Goal: Task Accomplishment & Management: Manage account settings

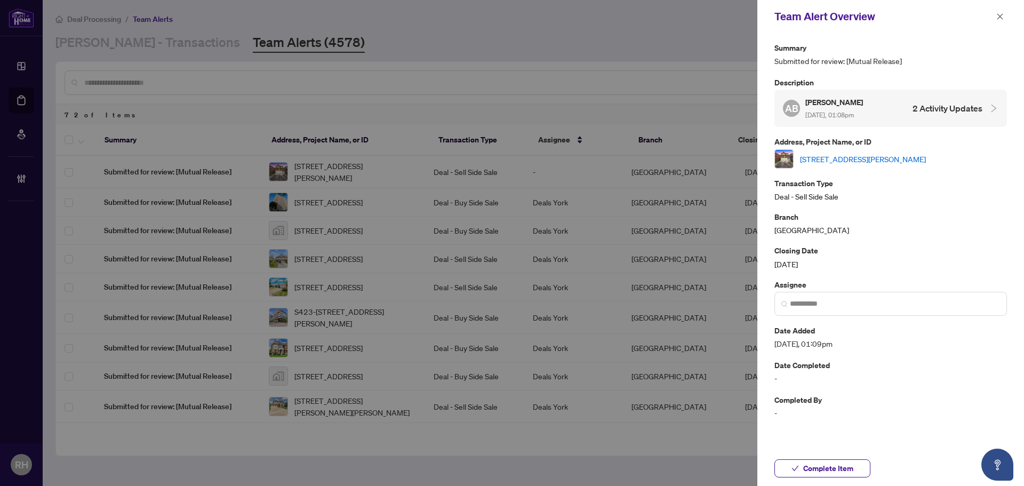
drag, startPoint x: 996, startPoint y: 22, endPoint x: 921, endPoint y: 65, distance: 86.2
click at [996, 22] on span "button" at bounding box center [999, 16] width 7 height 17
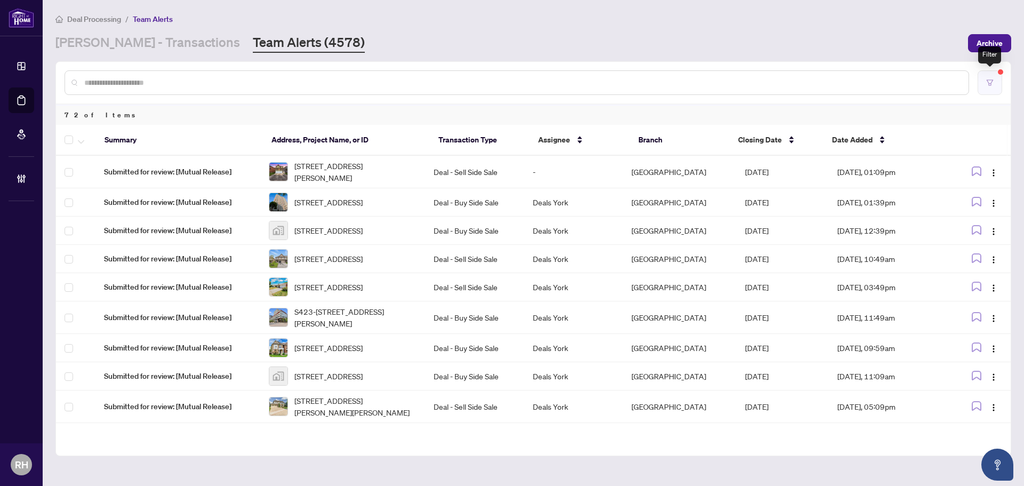
click at [994, 90] on button "button" at bounding box center [990, 82] width 25 height 25
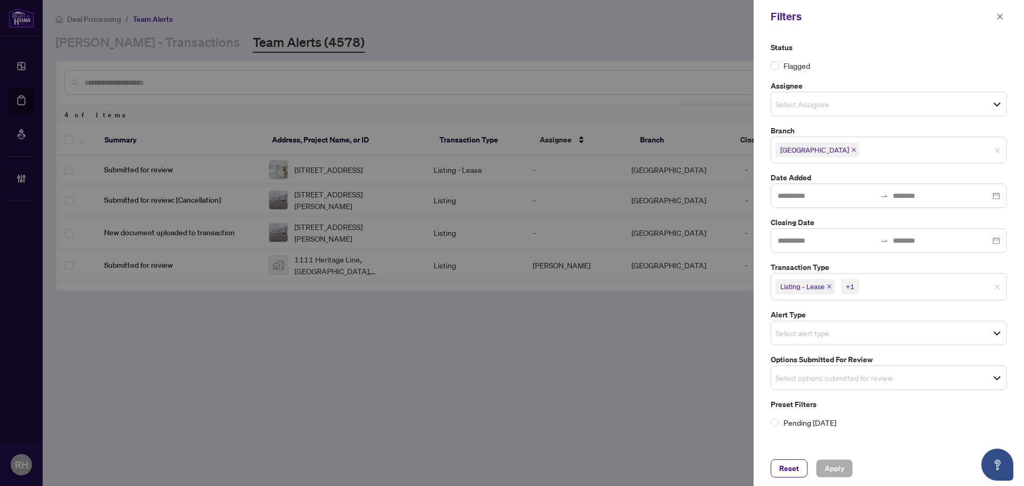
click at [621, 321] on div at bounding box center [512, 243] width 1024 height 486
click at [1005, 17] on button "button" at bounding box center [1000, 16] width 14 height 13
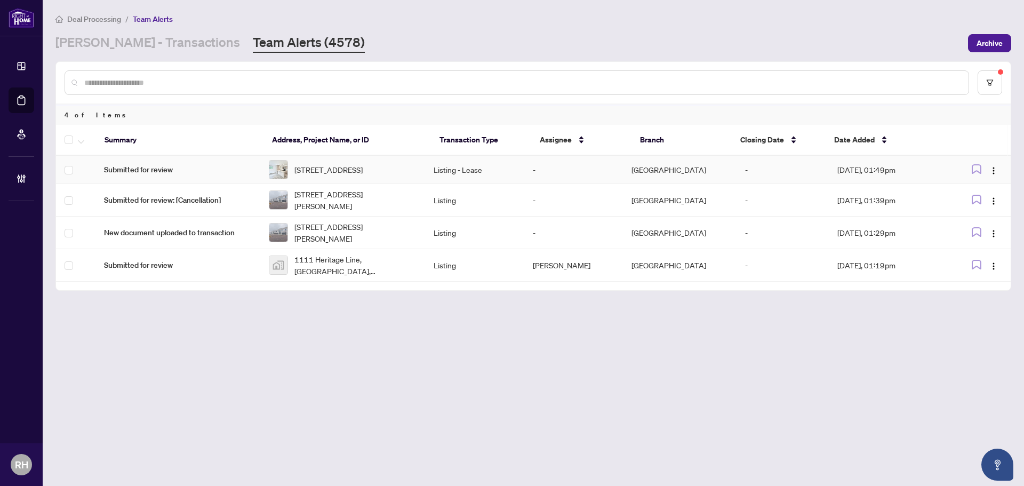
click at [524, 180] on td "Listing - Lease" at bounding box center [474, 170] width 99 height 28
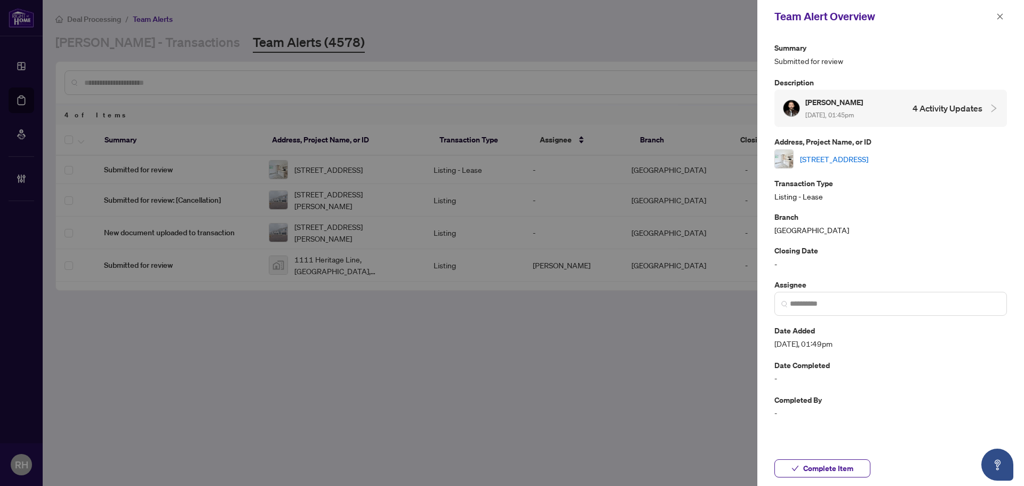
click at [828, 166] on div "A-469 Queen St, Newmarket, Ontario L3Y 2H3, Canada" at bounding box center [891, 158] width 233 height 19
click at [828, 158] on link "A-469 Queen St, Newmarket, Ontario L3Y 2H3, Canada" at bounding box center [834, 159] width 68 height 12
click at [807, 473] on span "Complete Item" at bounding box center [828, 468] width 50 height 17
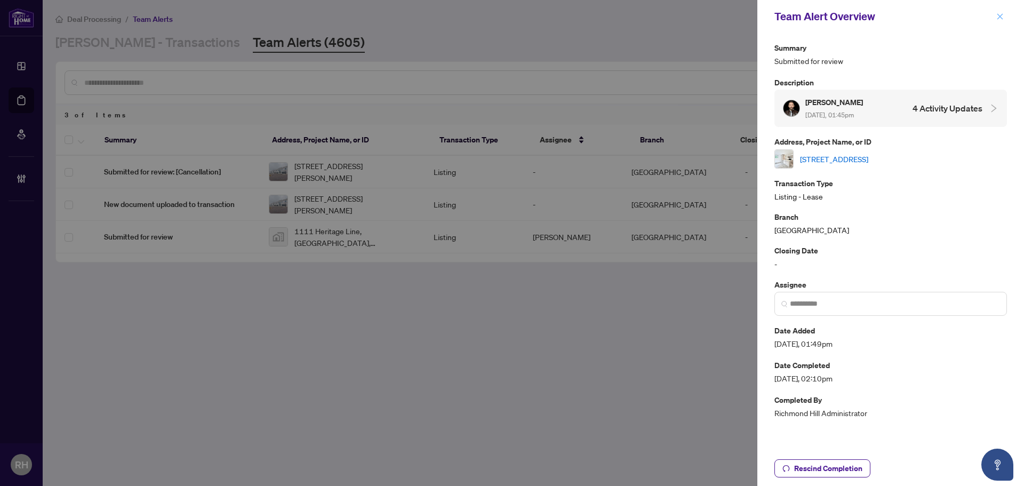
click at [1000, 13] on icon "close" at bounding box center [999, 16] width 7 height 7
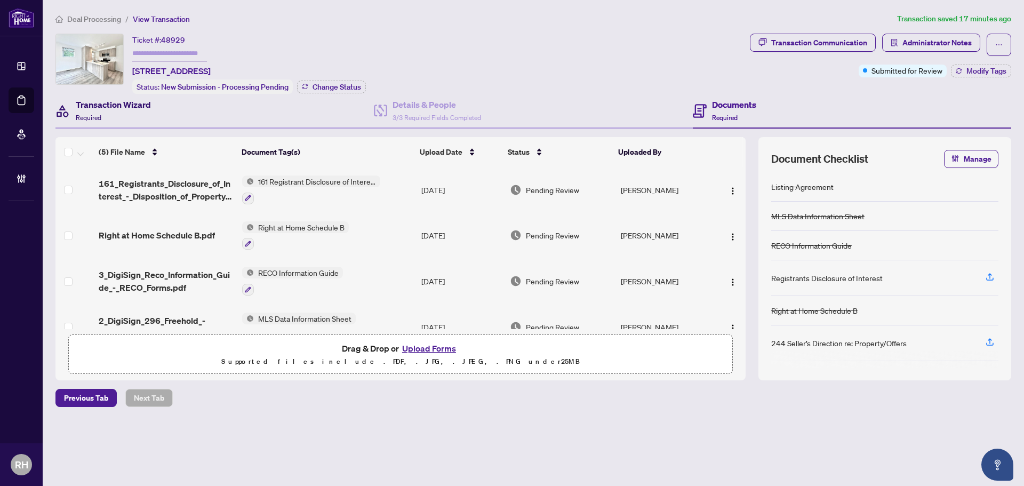
click at [73, 113] on div "Transaction Wizard Required" at bounding box center [102, 110] width 95 height 25
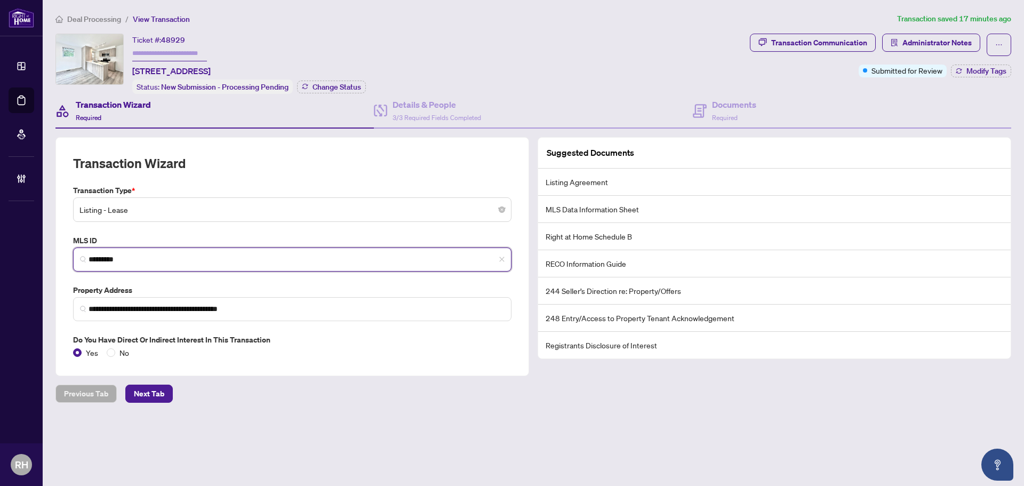
click at [137, 261] on input "*********" at bounding box center [297, 259] width 416 height 11
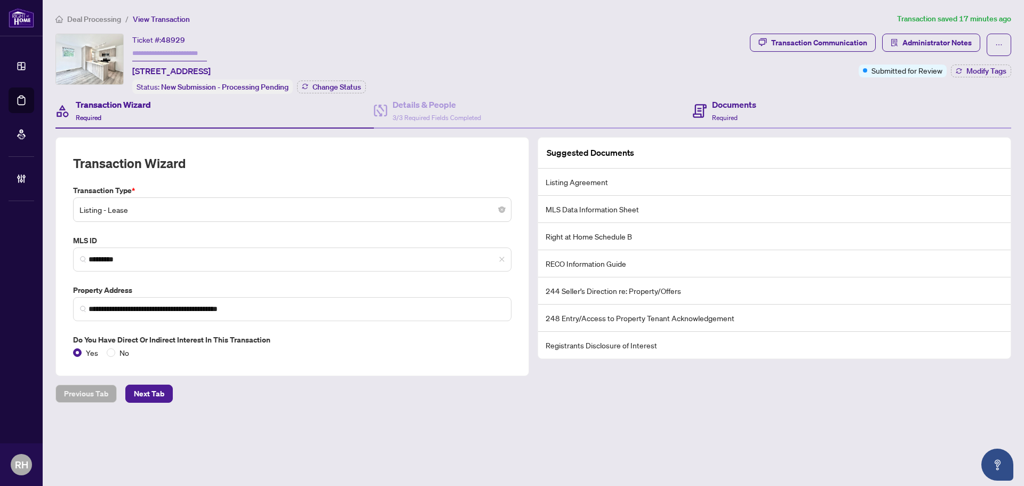
click at [778, 108] on div "Documents Required" at bounding box center [852, 111] width 318 height 35
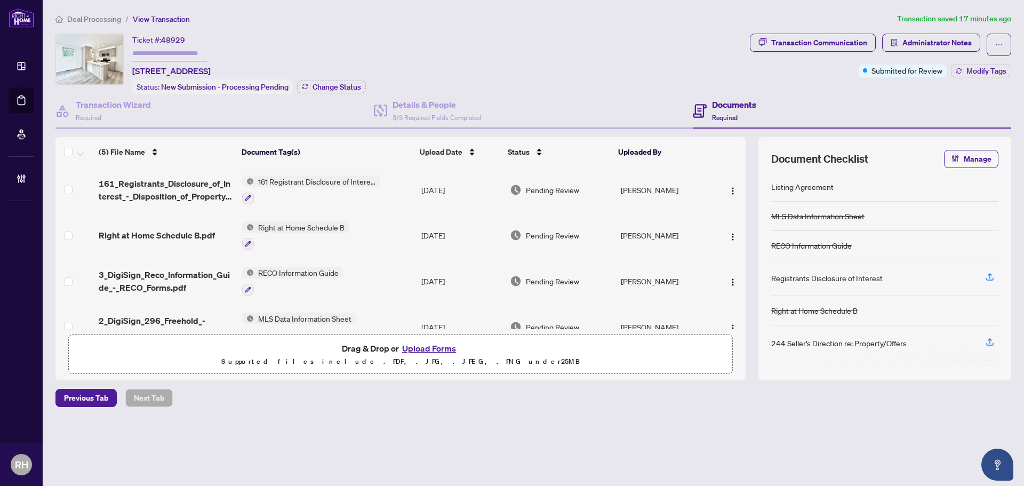
click at [173, 189] on span "161_Registrants_Disclosure_of_Interest_-_Disposition_of_Property_-_PropTx-OREA …" at bounding box center [166, 190] width 135 height 26
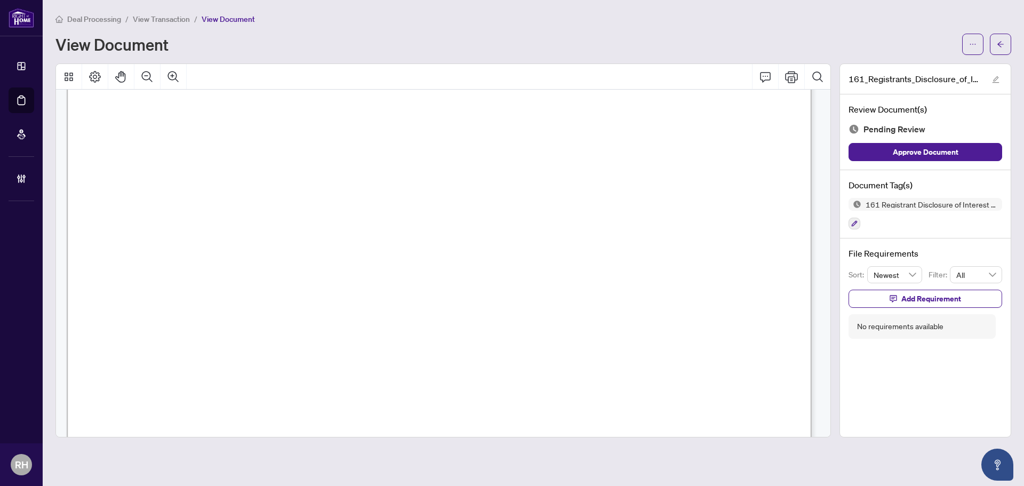
scroll to position [107, 0]
click at [858, 217] on div at bounding box center [855, 223] width 12 height 13
click at [856, 226] on button "button" at bounding box center [855, 224] width 12 height 12
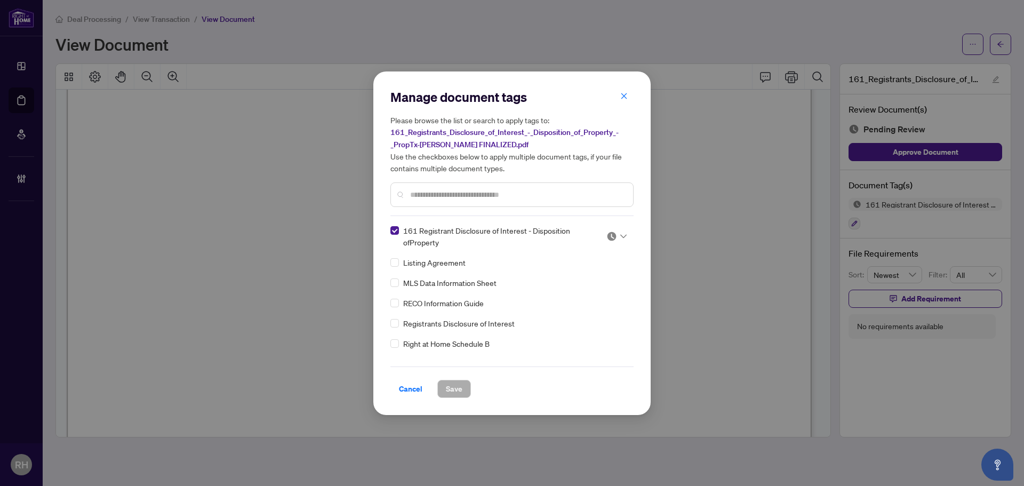
click at [609, 236] on img at bounding box center [612, 236] width 11 height 11
click at [578, 294] on div "Approved" at bounding box center [581, 288] width 81 height 17
click at [443, 387] on button "Save" at bounding box center [454, 389] width 34 height 18
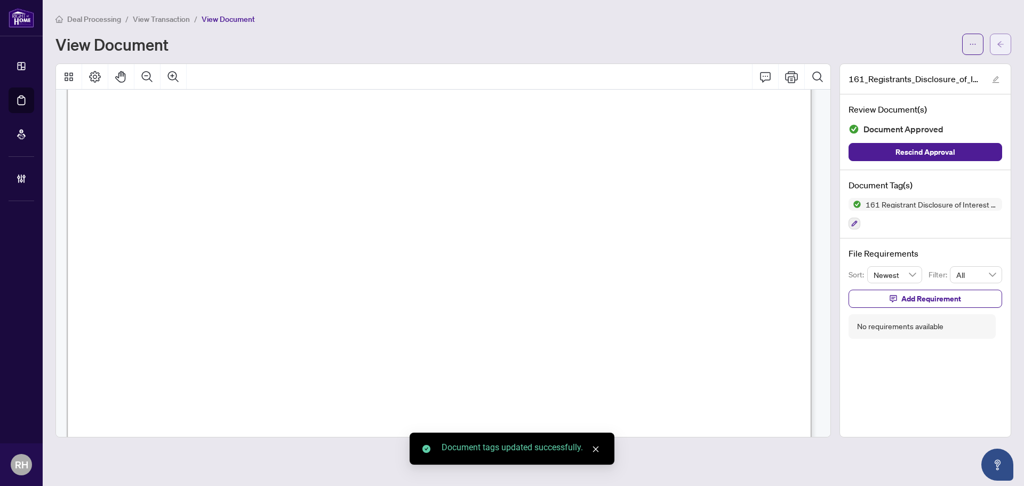
click at [1006, 47] on button "button" at bounding box center [1000, 44] width 21 height 21
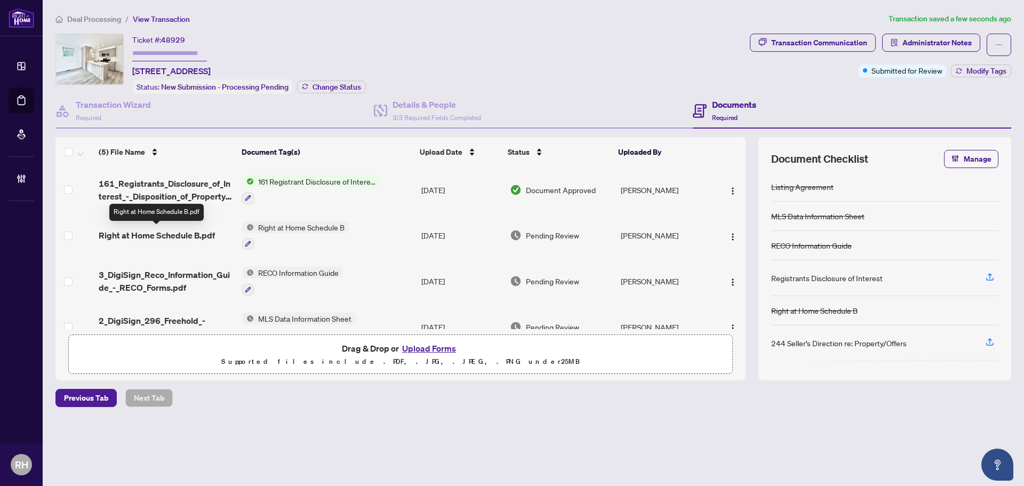
click at [176, 233] on span "Right at Home Schedule B.pdf" at bounding box center [157, 235] width 116 height 13
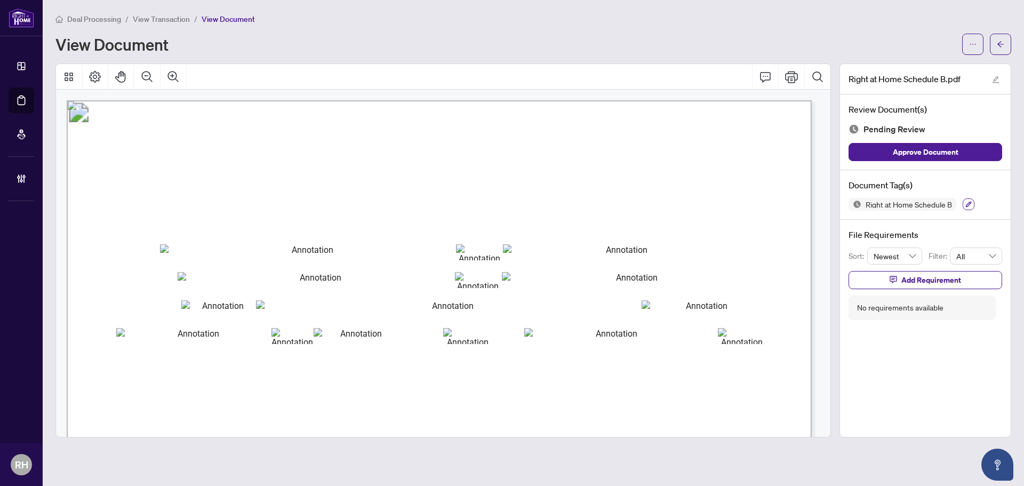
click at [973, 205] on button "button" at bounding box center [969, 204] width 12 height 12
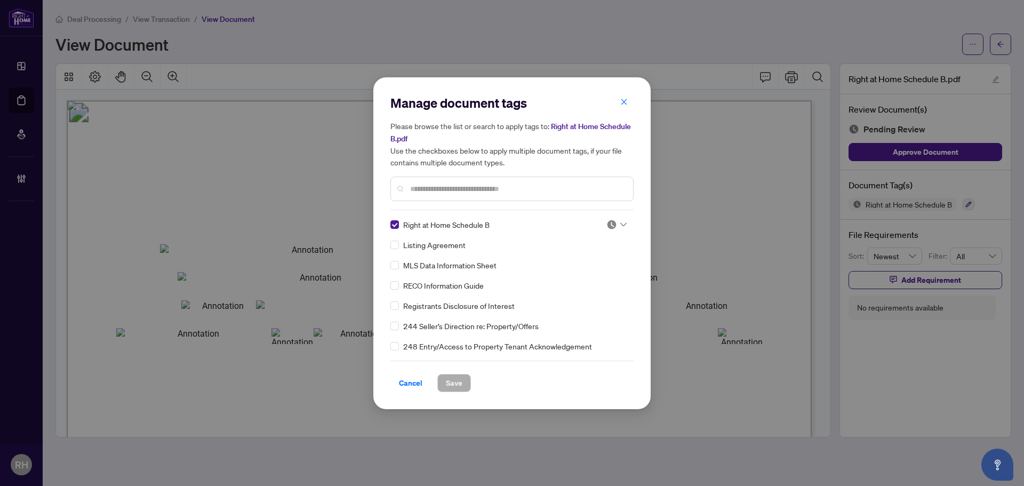
click at [609, 219] on img at bounding box center [612, 224] width 11 height 11
drag, startPoint x: 559, startPoint y: 277, endPoint x: 524, endPoint y: 313, distance: 49.8
click at [559, 277] on div "Approved" at bounding box center [581, 276] width 68 height 12
click at [446, 381] on span "Save" at bounding box center [454, 382] width 17 height 17
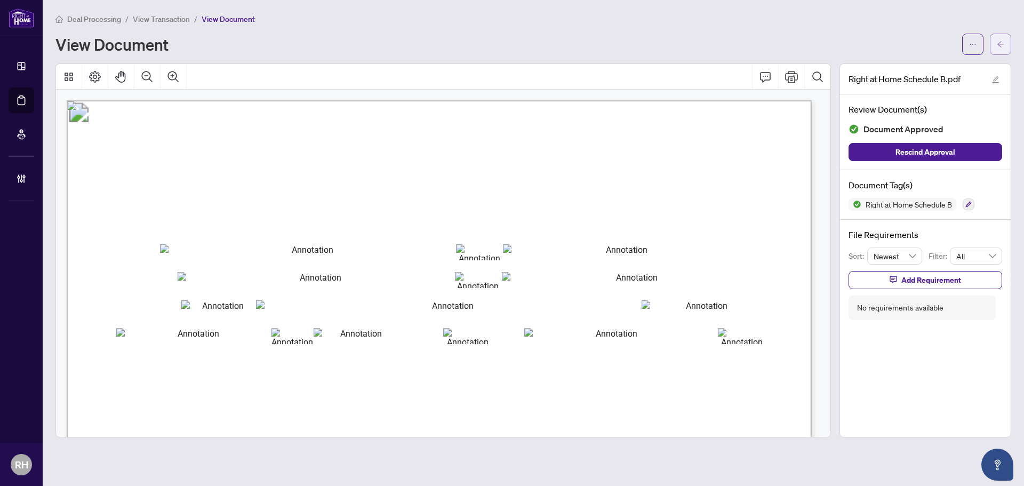
click at [1000, 45] on icon "arrow-left" at bounding box center [1000, 44] width 7 height 7
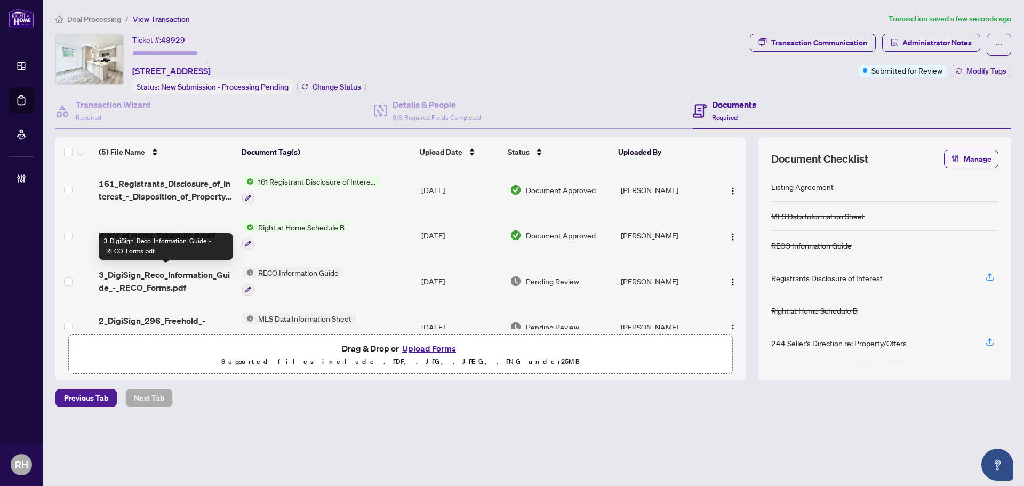
click at [175, 279] on span "3_DigiSign_Reco_Information_Guide_-_RECO_Forms.pdf" at bounding box center [166, 281] width 135 height 26
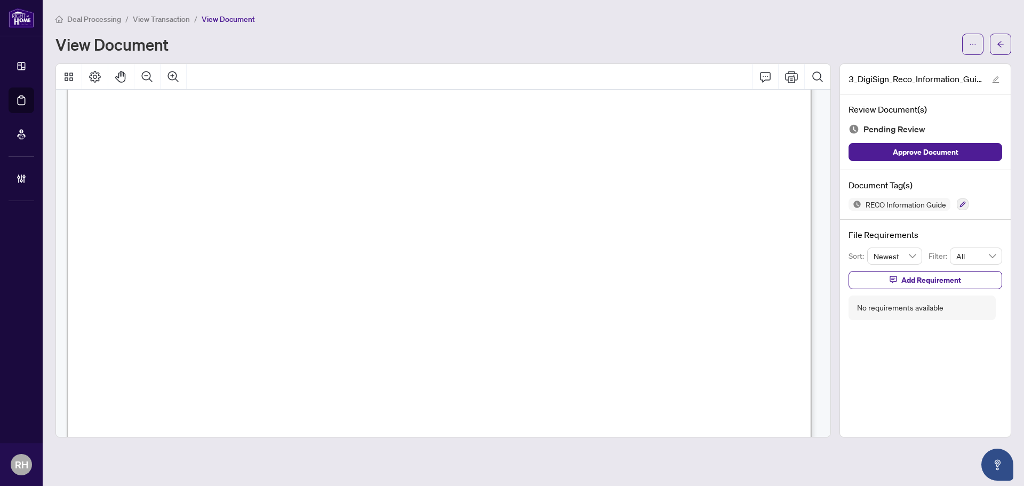
scroll to position [11988, 0]
click at [964, 205] on icon "button" at bounding box center [963, 204] width 6 height 6
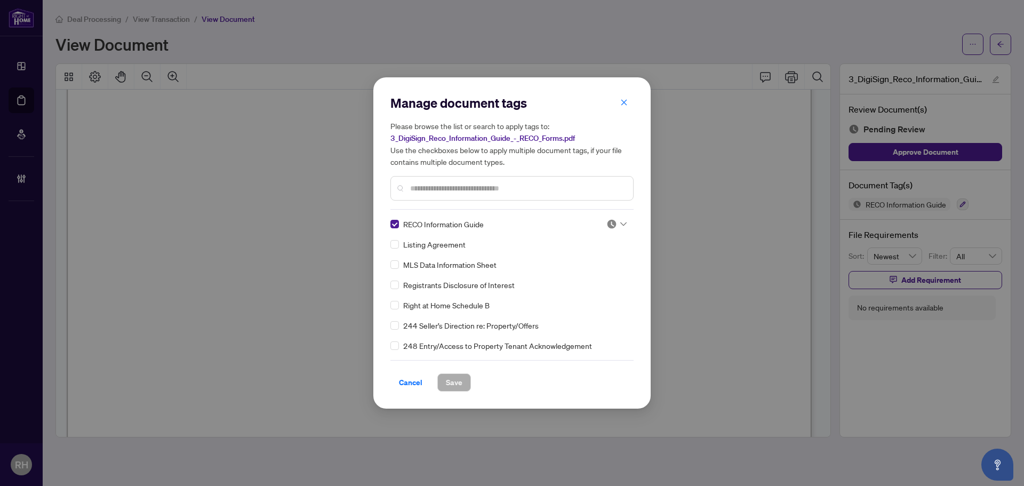
click at [623, 224] on icon at bounding box center [623, 224] width 6 height 4
click at [567, 280] on div "Approved" at bounding box center [581, 276] width 68 height 12
click at [458, 389] on span "Save" at bounding box center [454, 382] width 17 height 17
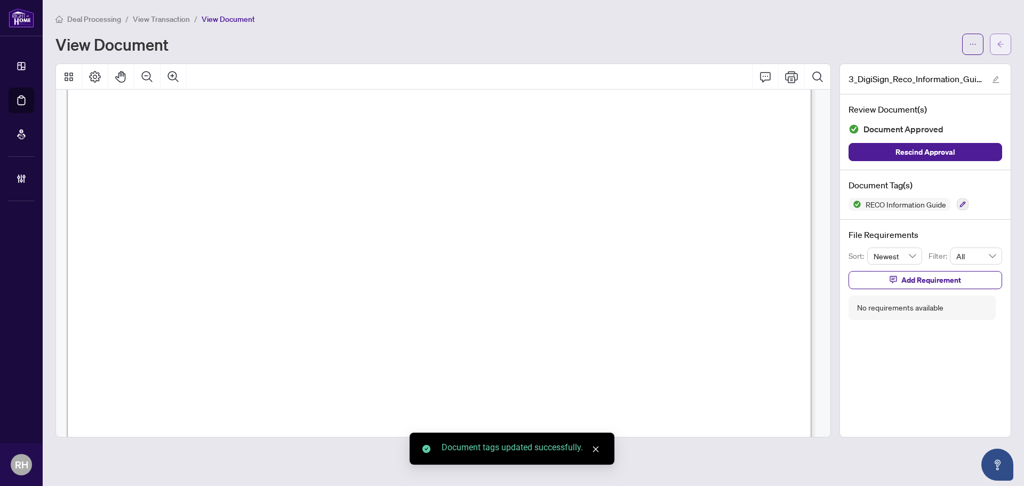
click at [1004, 44] on button "button" at bounding box center [1000, 44] width 21 height 21
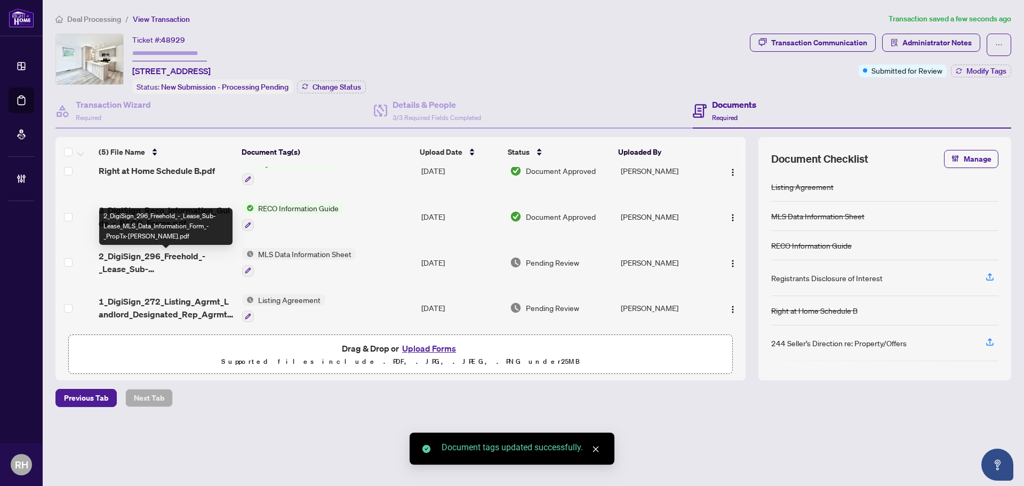
scroll to position [69, 0]
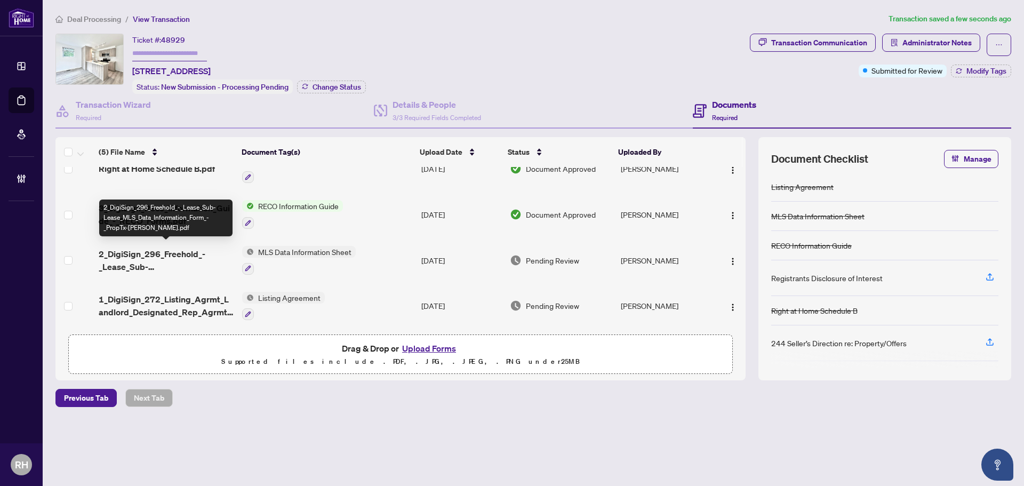
click at [159, 252] on span "2_DigiSign_296_Freehold_-_Lease_Sub-Lease_MLS_Data_Information_Form_-_PropTx-OR…" at bounding box center [166, 261] width 135 height 26
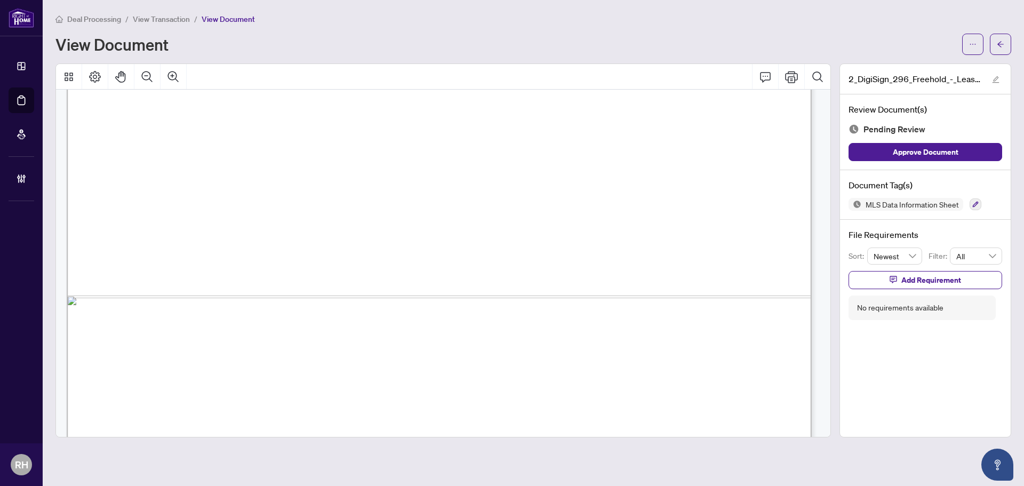
scroll to position [10615, 0]
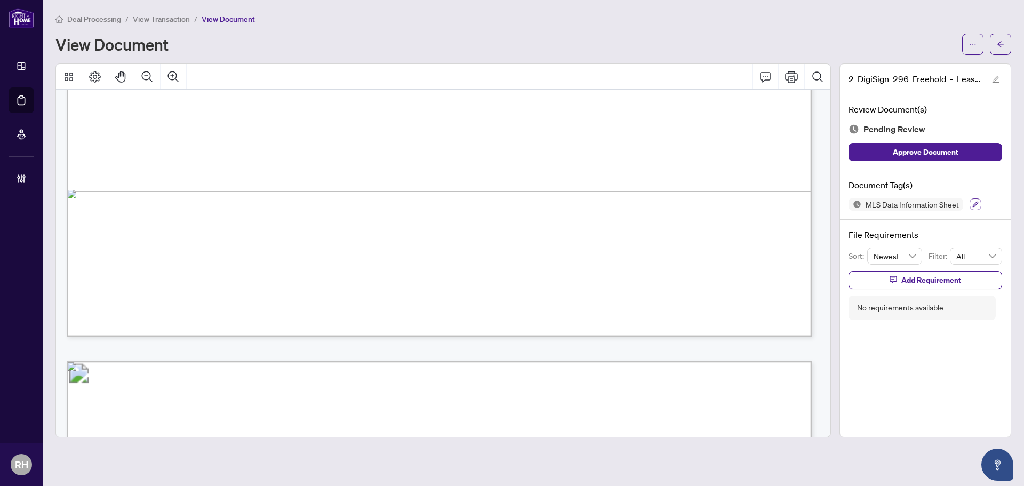
click at [972, 201] on icon "button" at bounding box center [975, 204] width 6 height 6
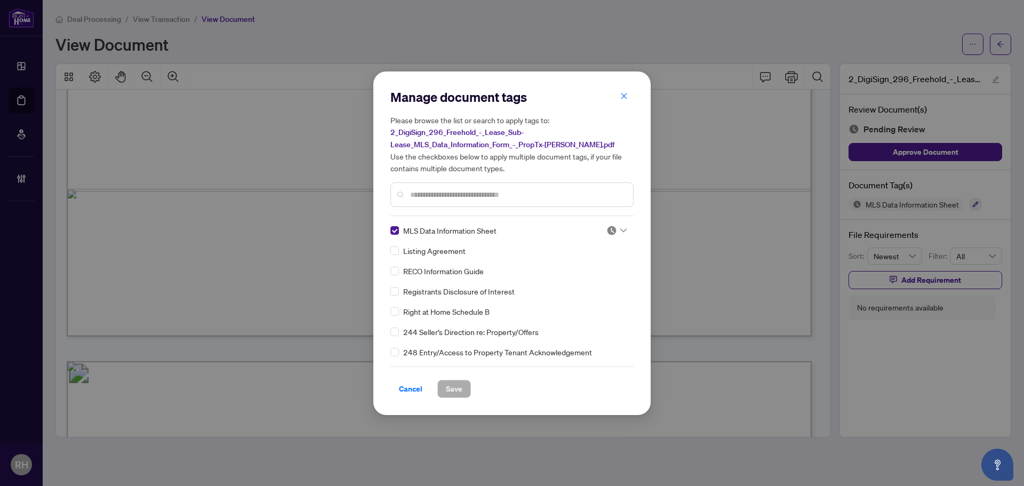
click at [607, 228] on img at bounding box center [612, 230] width 11 height 11
click at [577, 286] on div "Approved" at bounding box center [581, 282] width 68 height 12
click at [453, 395] on span "Save" at bounding box center [454, 388] width 17 height 17
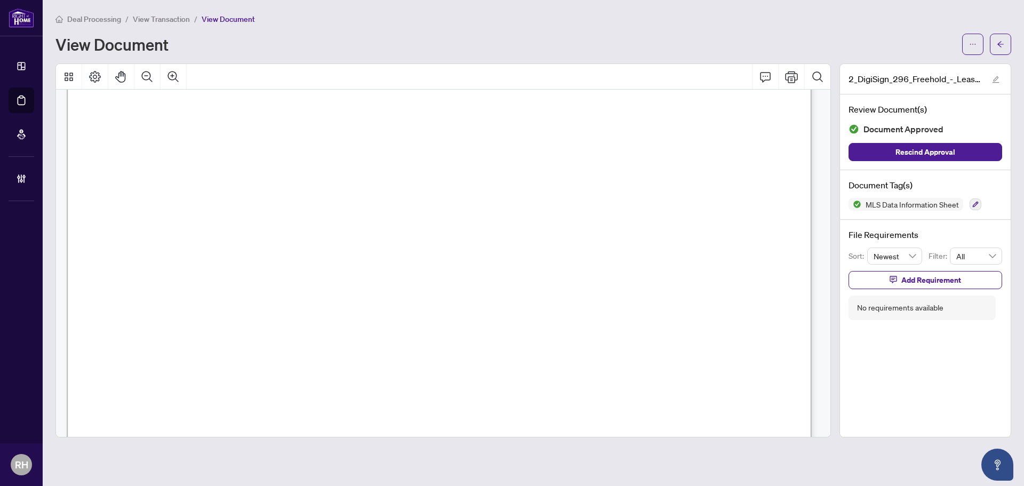
scroll to position [7842, 0]
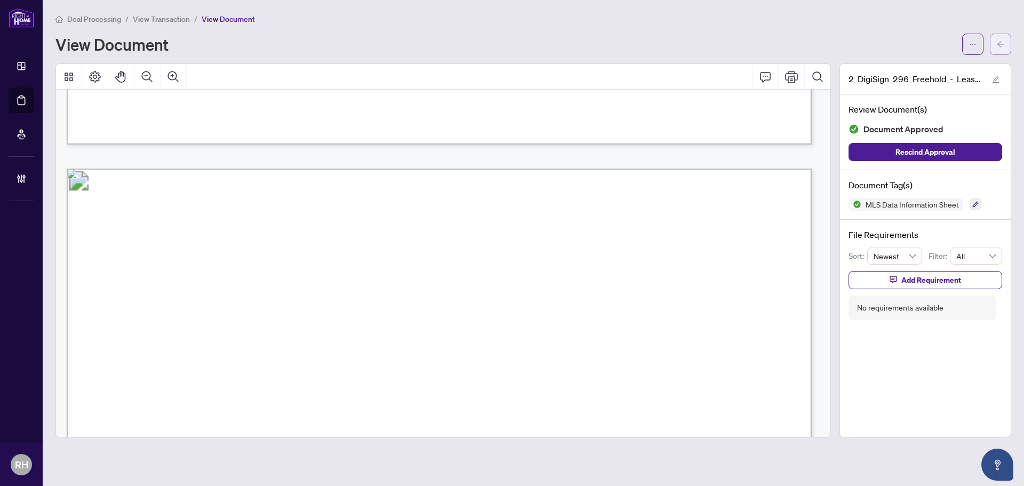
click at [1005, 46] on button "button" at bounding box center [1000, 44] width 21 height 21
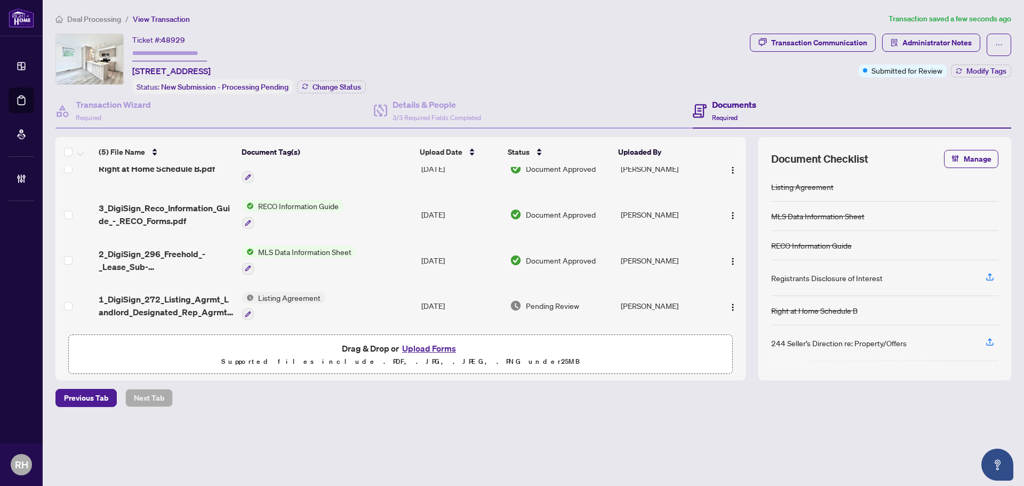
scroll to position [69, 0]
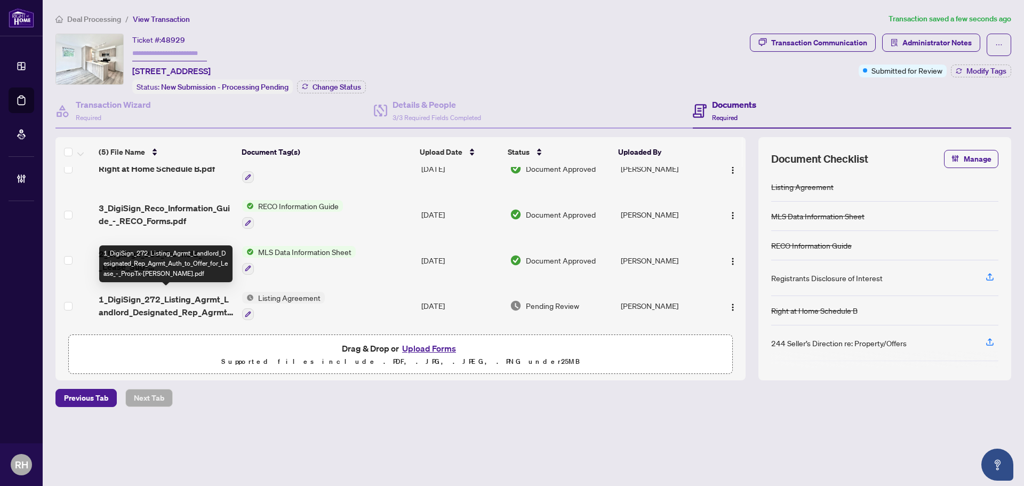
click at [178, 297] on span "1_DigiSign_272_Listing_Agrmt_Landlord_Designated_Rep_Agrmt_Auth_to_Offer_for_Le…" at bounding box center [166, 306] width 135 height 26
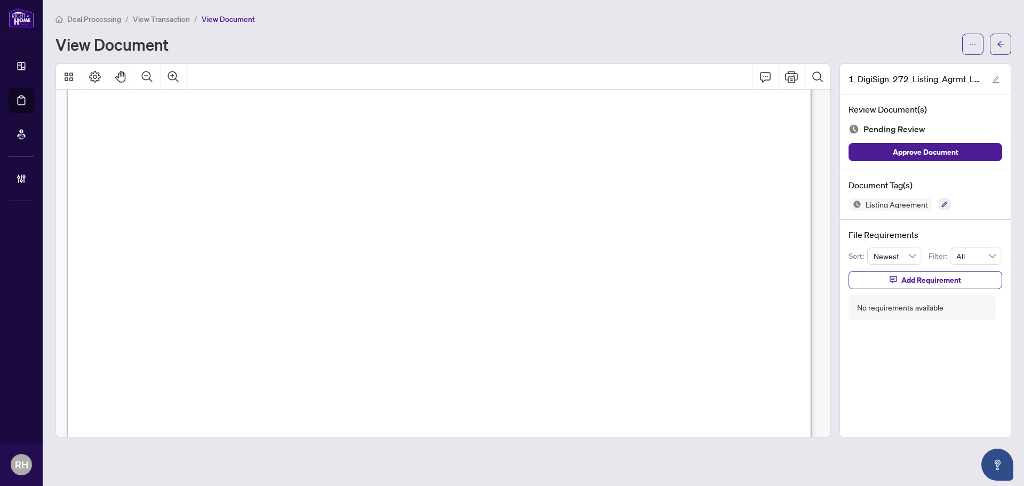
scroll to position [219, 0]
click at [945, 202] on icon "button" at bounding box center [945, 205] width 6 height 6
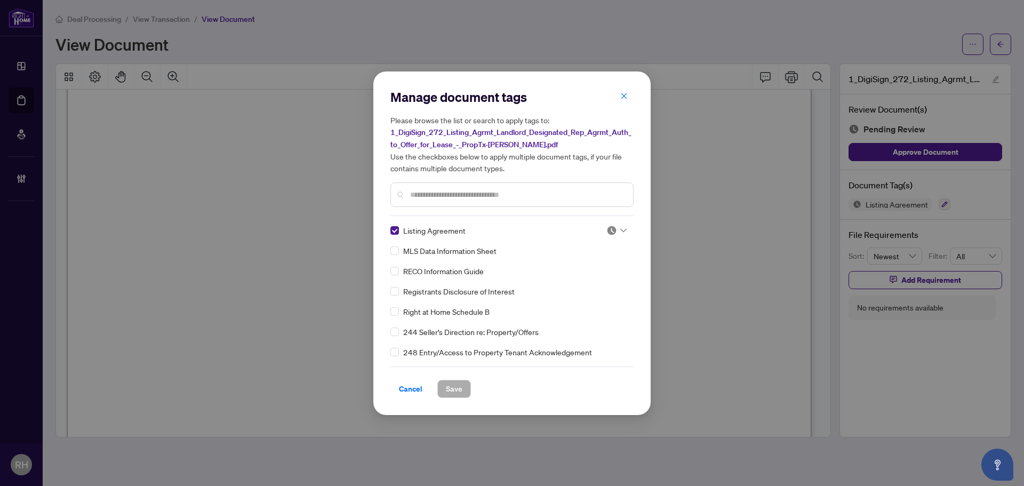
click at [608, 228] on img at bounding box center [612, 230] width 11 height 11
click at [588, 286] on div "Approved" at bounding box center [581, 282] width 68 height 12
click at [457, 394] on span "Save" at bounding box center [454, 388] width 17 height 17
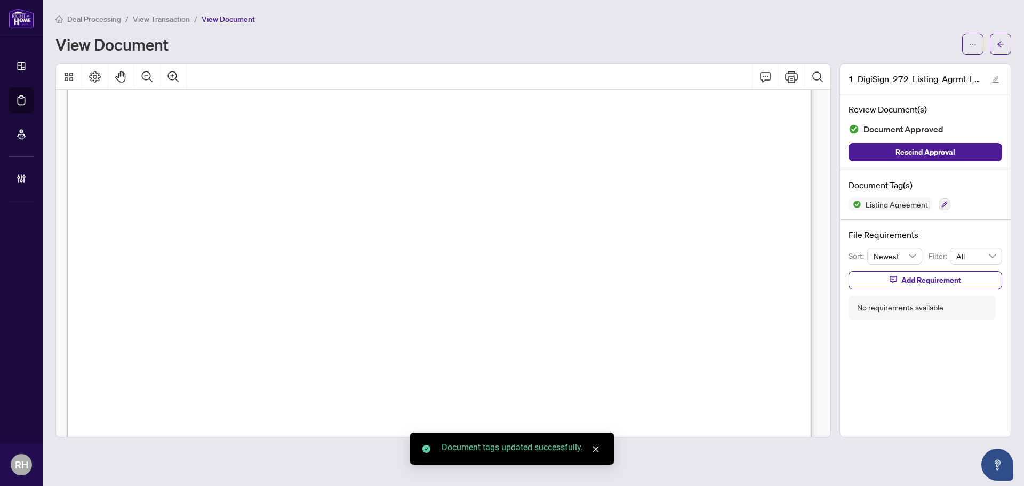
click at [994, 44] on button "button" at bounding box center [1000, 44] width 21 height 21
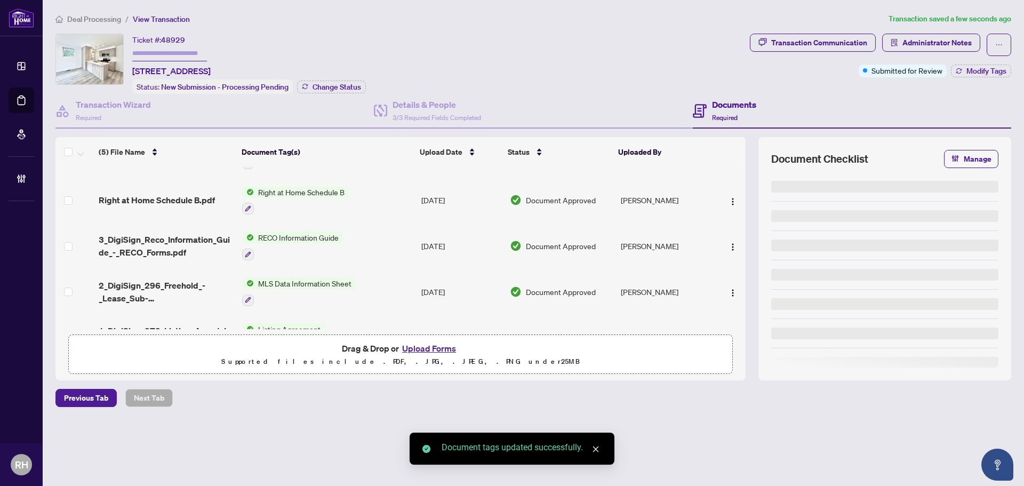
scroll to position [69, 0]
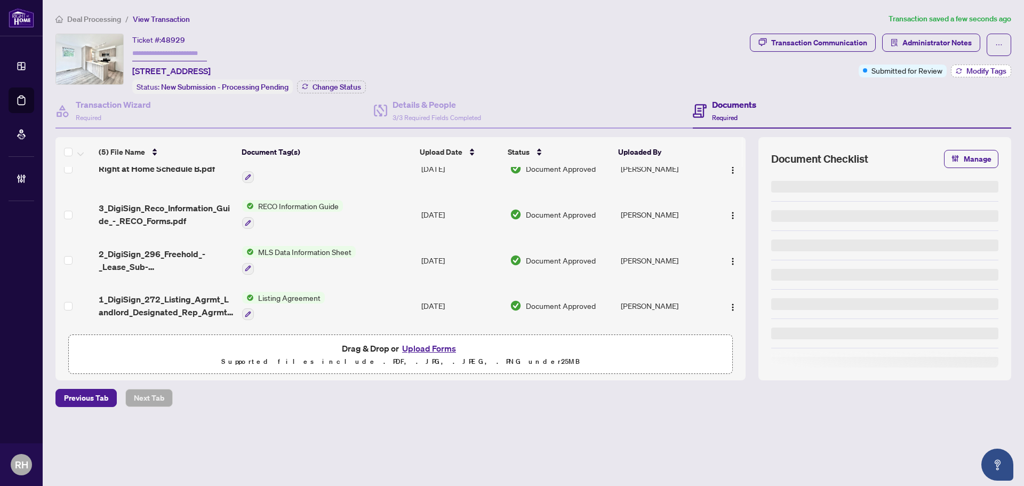
click at [954, 70] on button "Modify Tags" at bounding box center [981, 71] width 60 height 13
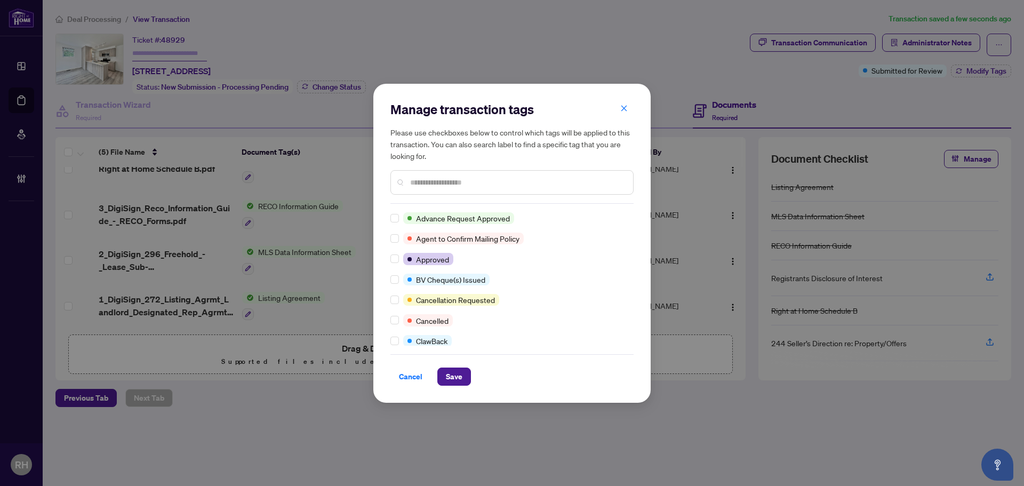
scroll to position [0, 0]
click at [451, 369] on span "Save" at bounding box center [454, 376] width 17 height 17
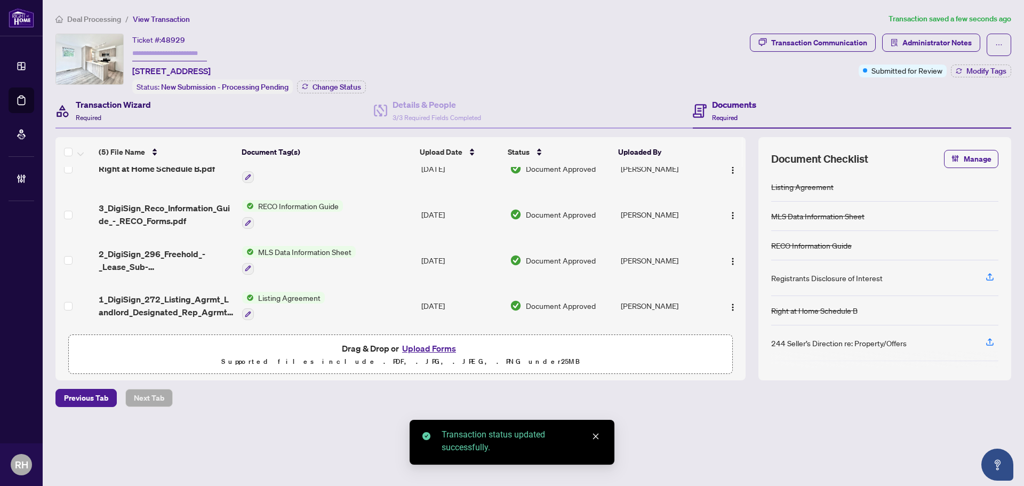
click at [137, 111] on div "Transaction Wizard Required" at bounding box center [113, 110] width 75 height 25
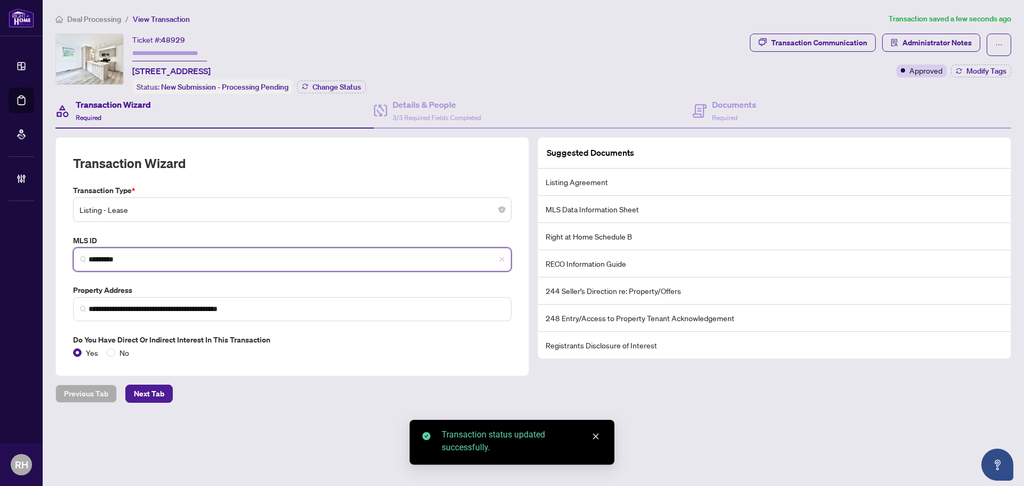
click at [134, 257] on input "*********" at bounding box center [297, 259] width 416 height 11
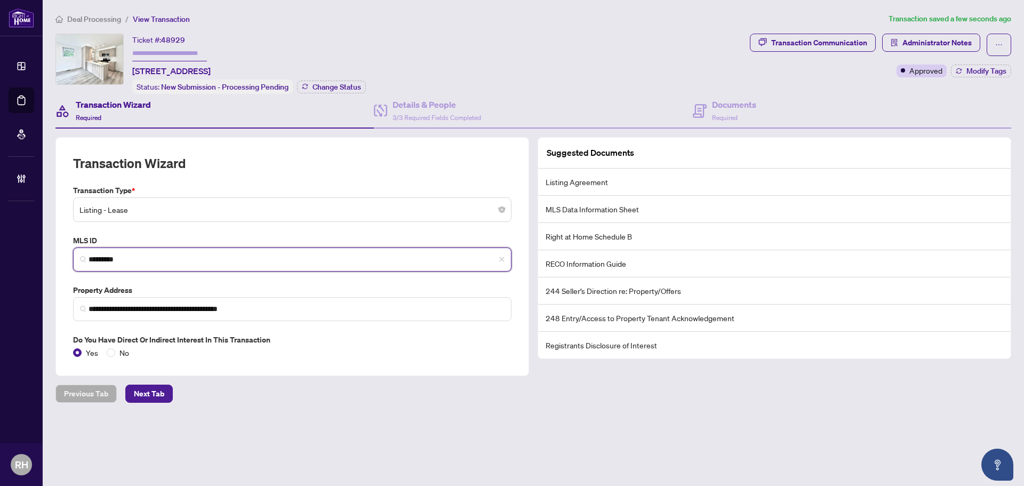
click at [102, 256] on input "*********" at bounding box center [297, 259] width 416 height 11
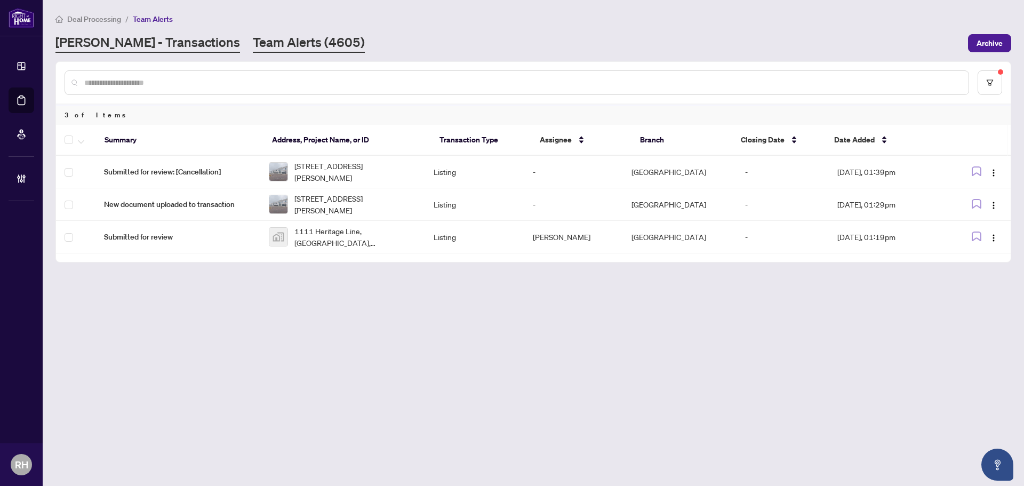
click at [161, 44] on link "RAHR - Transactions" at bounding box center [147, 43] width 185 height 19
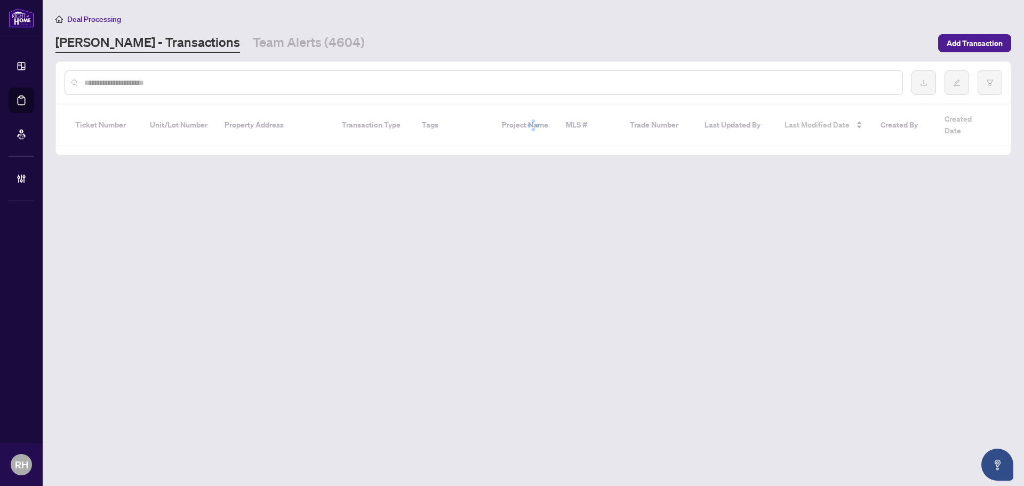
click at [159, 79] on input "text" at bounding box center [489, 83] width 810 height 12
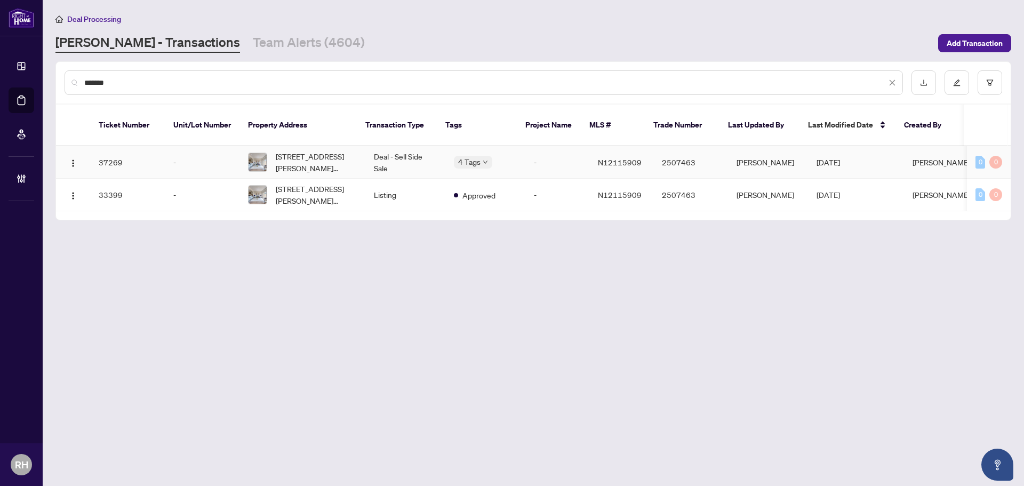
type input "*******"
click at [373, 153] on td "Deal - Sell Side Sale" at bounding box center [405, 162] width 80 height 33
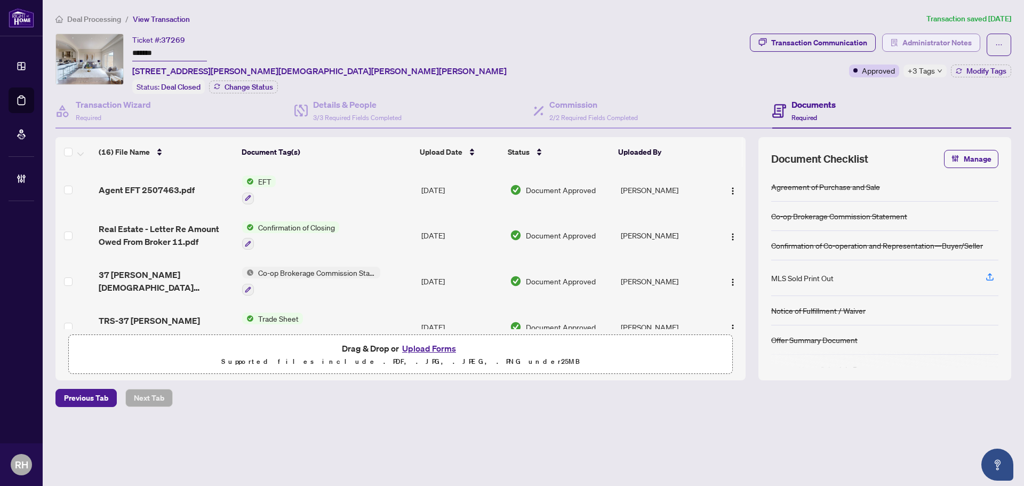
click at [956, 43] on span "Administrator Notes" at bounding box center [937, 42] width 69 height 17
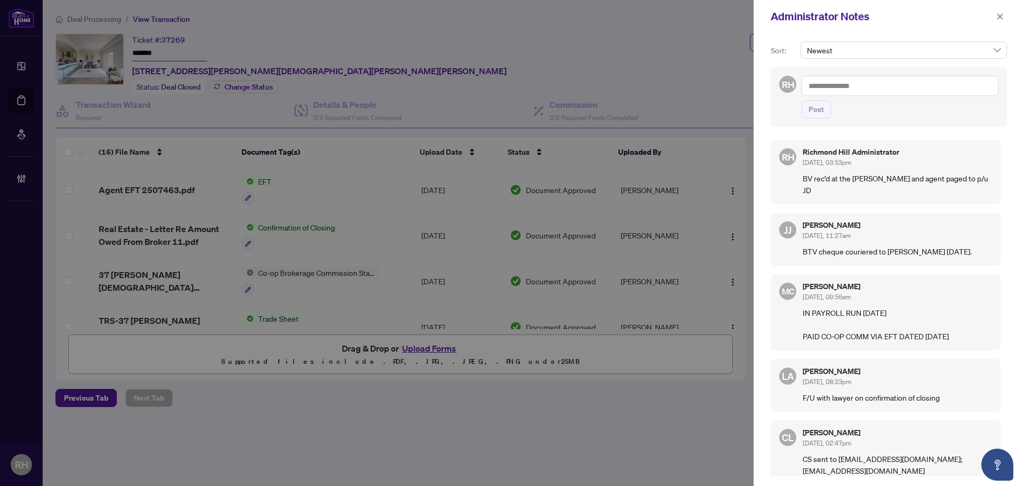
click at [891, 84] on textarea at bounding box center [900, 86] width 197 height 20
type textarea "**********"
click at [824, 118] on button "Post" at bounding box center [816, 109] width 29 height 18
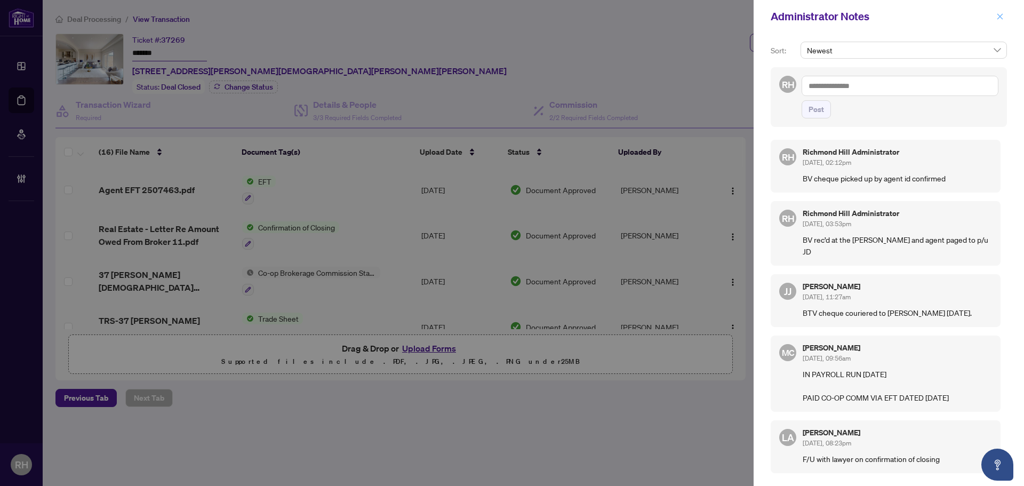
click at [1001, 15] on icon "close" at bounding box center [999, 16] width 7 height 7
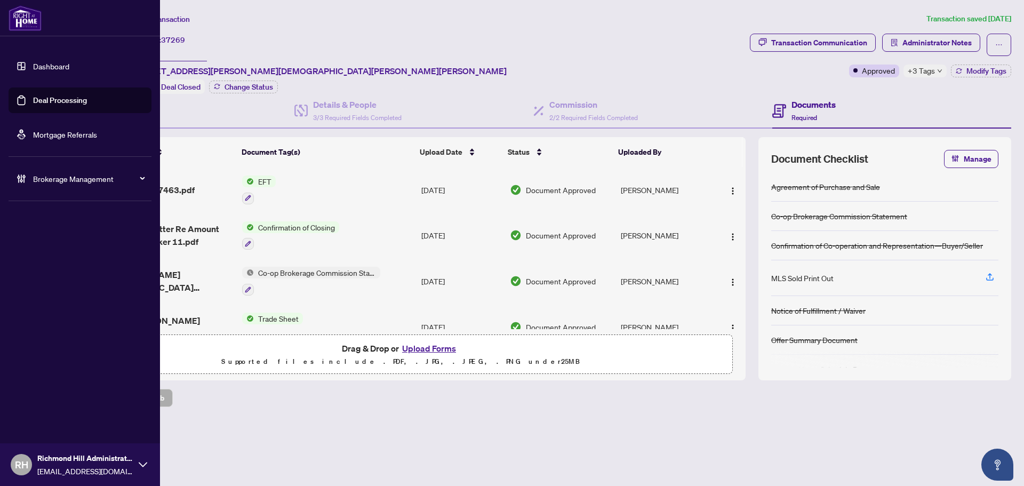
click at [45, 98] on link "Deal Processing" at bounding box center [60, 100] width 54 height 10
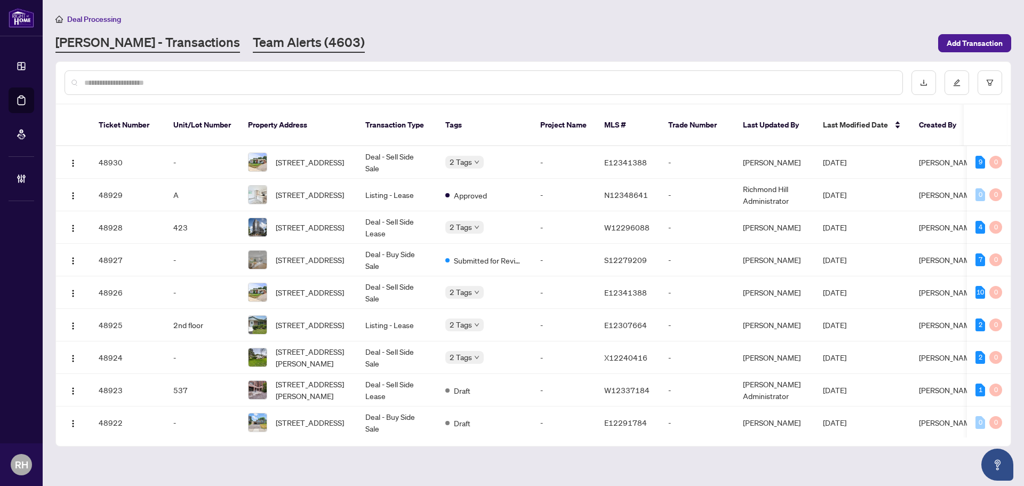
click at [253, 45] on link "Team Alerts (4603)" at bounding box center [309, 43] width 112 height 19
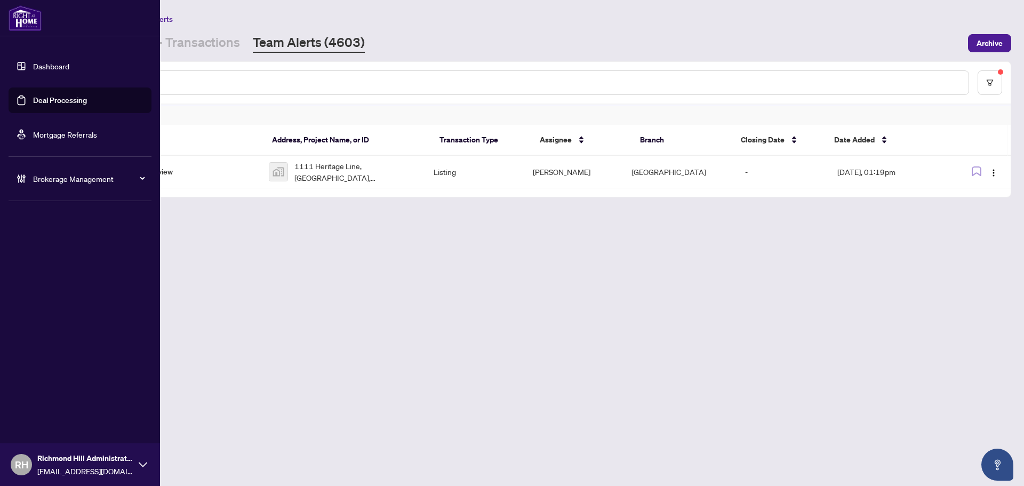
click at [33, 97] on link "Deal Processing" at bounding box center [60, 100] width 54 height 10
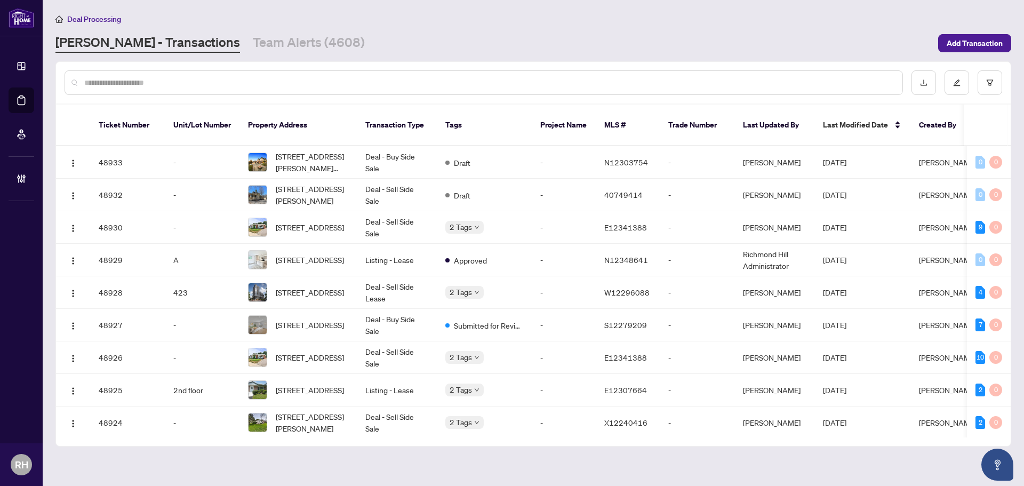
click at [240, 31] on div "Deal Processing RAHR - Transactions Team Alerts (4608) Add Transaction" at bounding box center [533, 33] width 956 height 40
click at [253, 43] on link "Team Alerts (4608)" at bounding box center [309, 43] width 112 height 19
